Goal: Find contact information: Find contact information

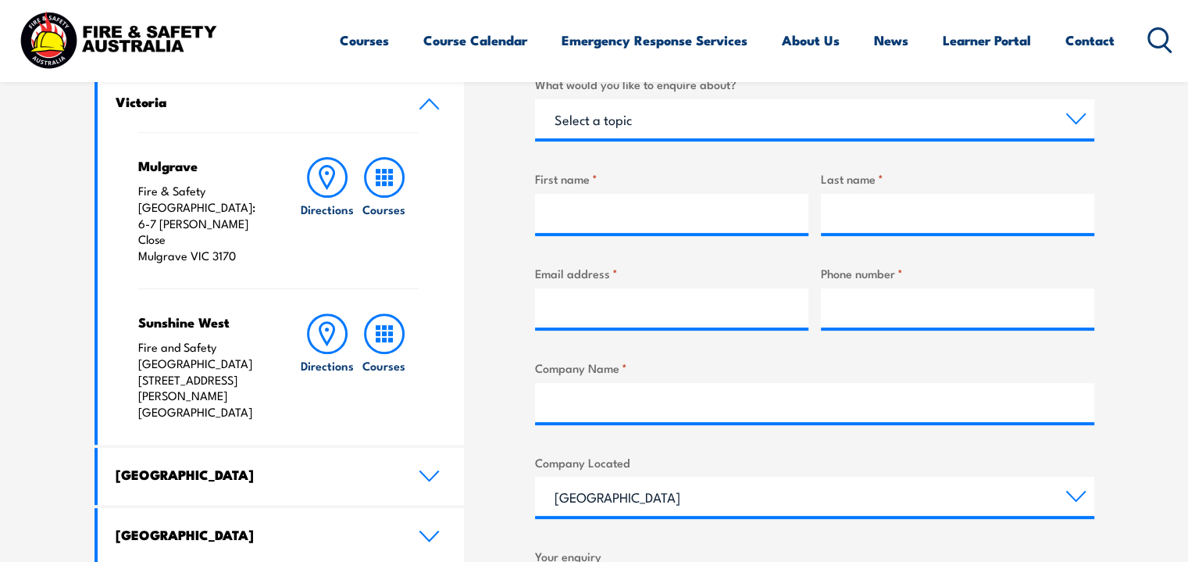
drag, startPoint x: 264, startPoint y: 344, endPoint x: 131, endPoint y: 331, distance: 133.4
click at [131, 331] on div "Mulgrave Fire & Safety [GEOGRAPHIC_DATA]: [STREET_ADDRESS][PERSON_NAME] Directi…" at bounding box center [281, 288] width 367 height 312
copy p "[STREET_ADDRESS][PERSON_NAME]"
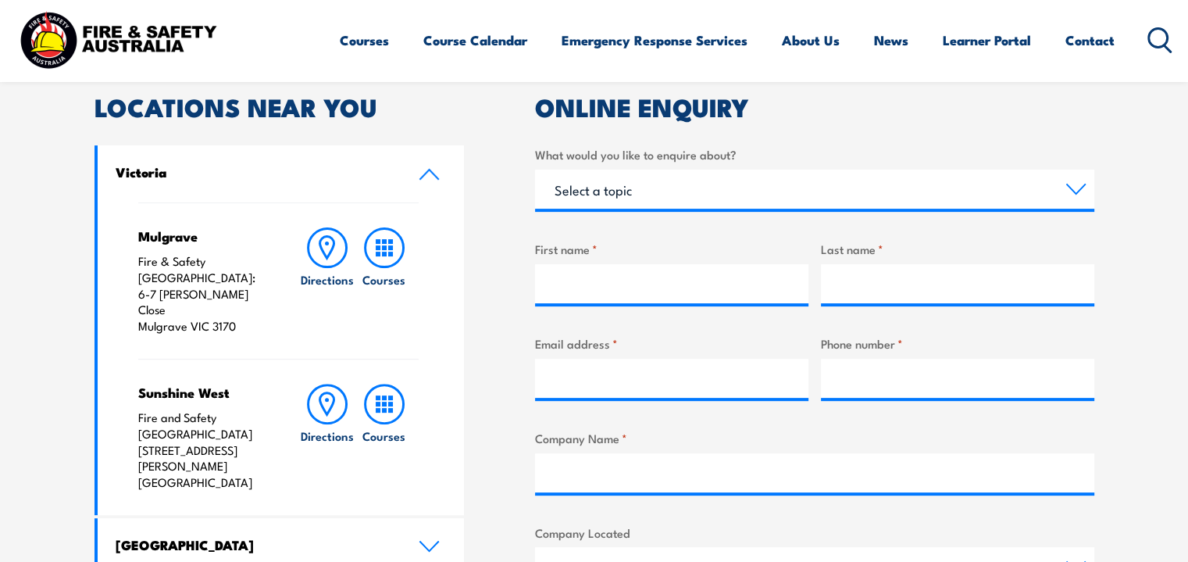
scroll to position [703, 0]
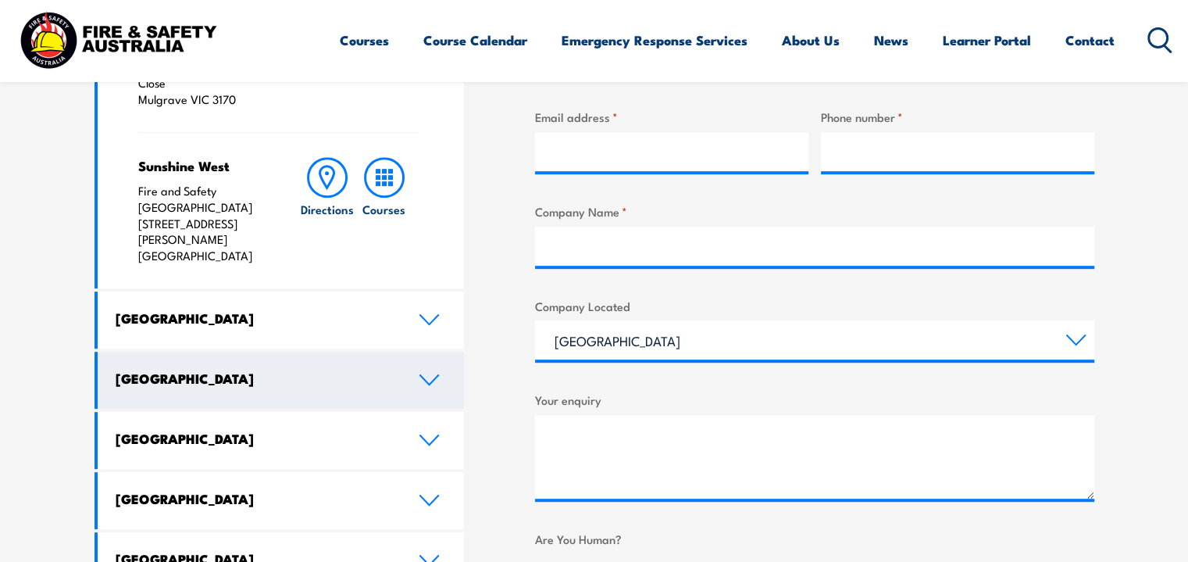
click at [262, 369] on h4 "[GEOGRAPHIC_DATA]" at bounding box center [256, 377] width 280 height 17
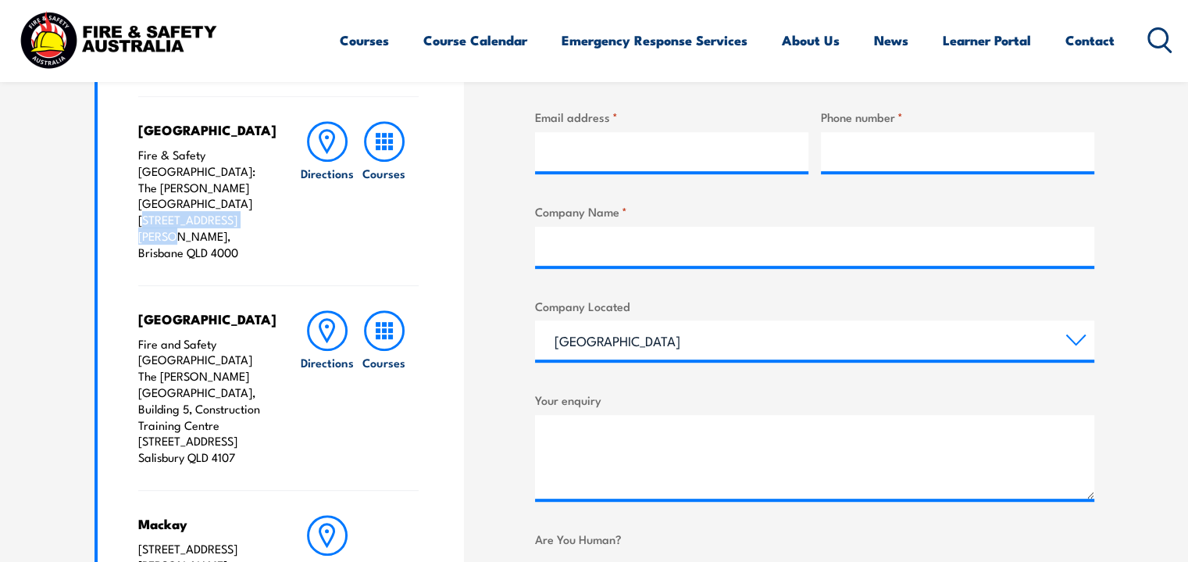
drag, startPoint x: 148, startPoint y: 202, endPoint x: 255, endPoint y: 205, distance: 106.2
click at [255, 205] on p "Fire & Safety [GEOGRAPHIC_DATA]: The [PERSON_NAME][GEOGRAPHIC_DATA] [STREET_ADD…" at bounding box center [203, 204] width 130 height 114
copy p "[STREET_ADDRESS][PERSON_NAME]"
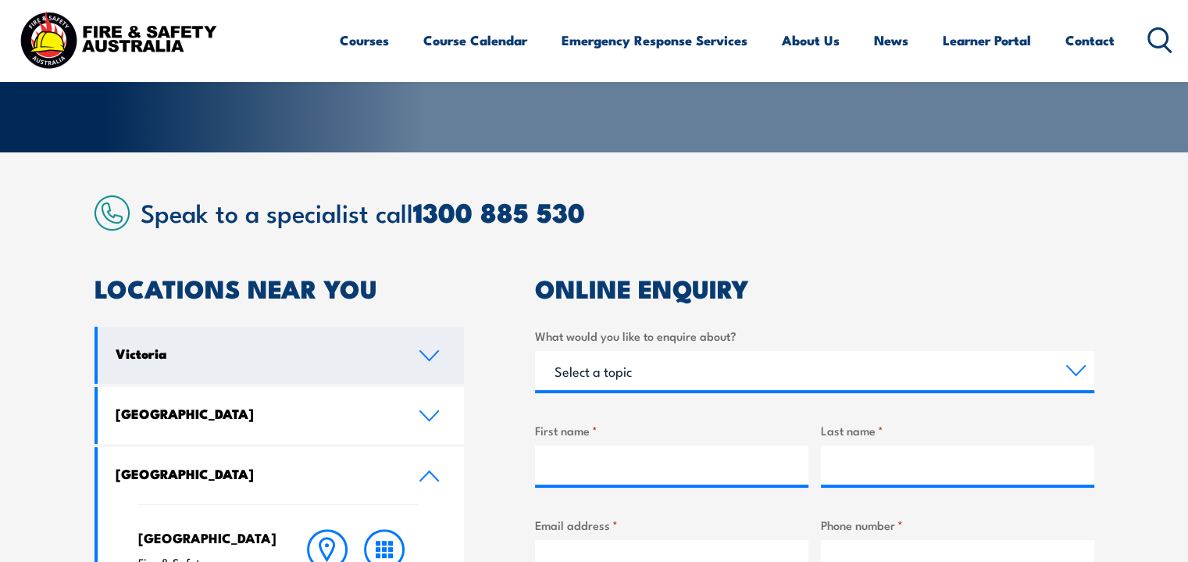
scroll to position [312, 0]
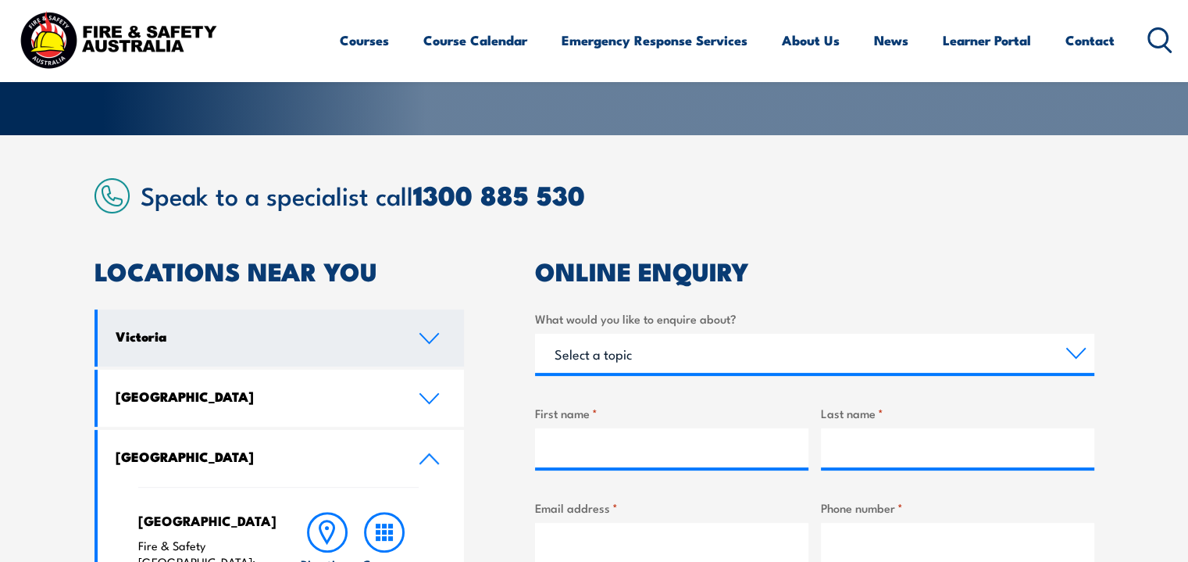
click at [425, 340] on icon at bounding box center [429, 338] width 21 height 12
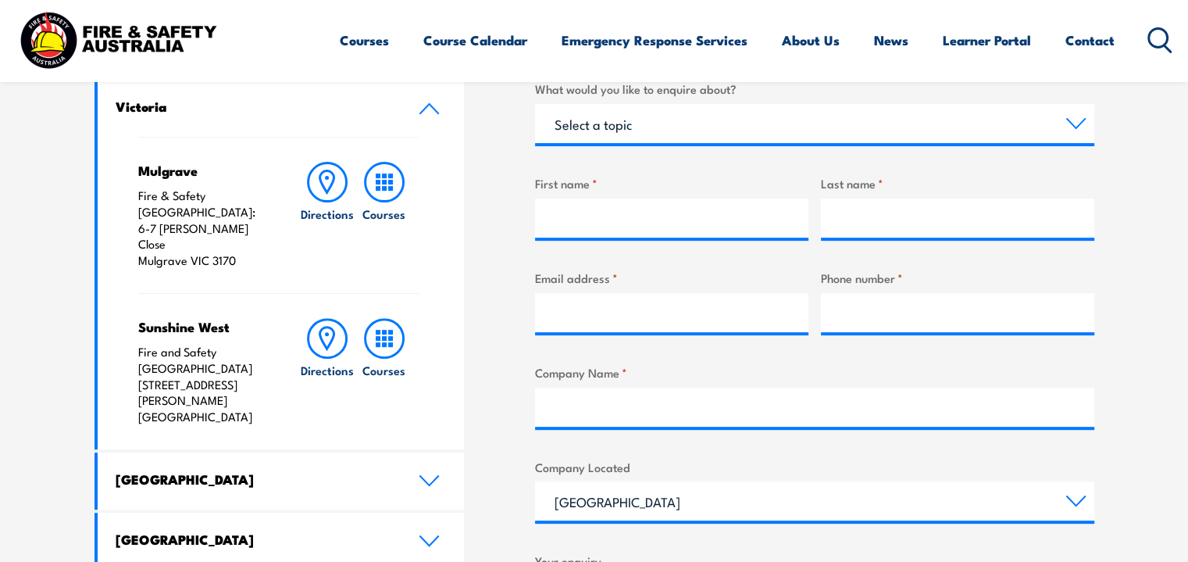
scroll to position [547, 0]
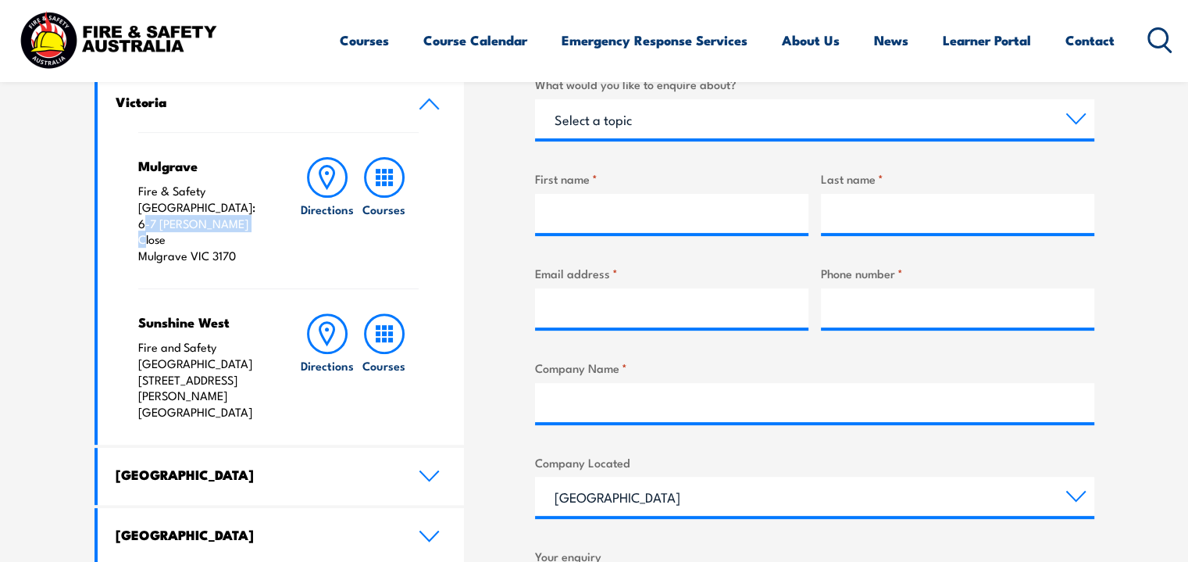
drag, startPoint x: 152, startPoint y: 210, endPoint x: 233, endPoint y: 215, distance: 81.4
click at [233, 215] on p "Fire & Safety [GEOGRAPHIC_DATA]: [STREET_ADDRESS][PERSON_NAME]" at bounding box center [203, 223] width 130 height 81
copy p "6-7 [PERSON_NAME] Close"
